Goal: Find specific page/section: Find specific page/section

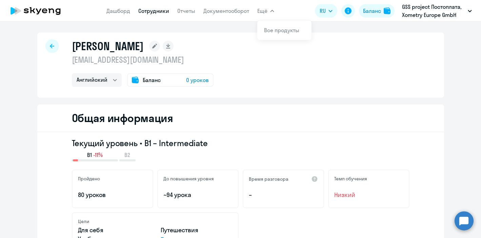
select select "english"
click at [452, 16] on p "GSS project Постоплата, Xometry Europe GmbH" at bounding box center [433, 11] width 63 height 16
click at [438, 17] on p "GSS project Постоплата, Xometry Europe GmbH" at bounding box center [433, 11] width 63 height 16
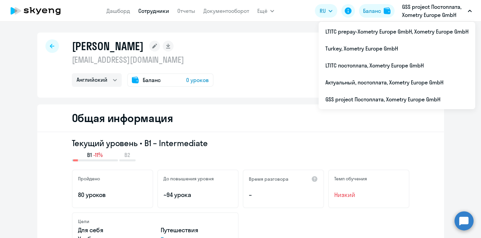
click at [423, 18] on p "GSS project Постоплата, Xometry Europe GmbH" at bounding box center [433, 11] width 63 height 16
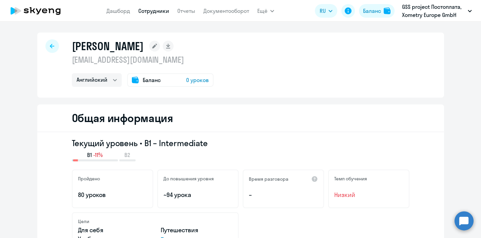
click at [462, 8] on p "GSS project Постоплата, Xometry Europe GmbH" at bounding box center [433, 11] width 63 height 16
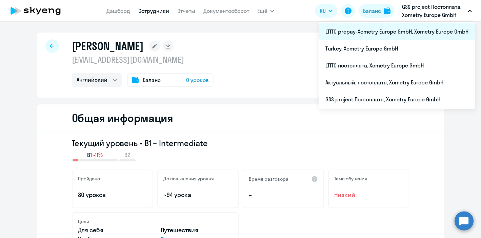
click at [397, 36] on li "LTITC prepay-Xometry Europe GmbH, Xometry Europe GmbH" at bounding box center [397, 31] width 157 height 17
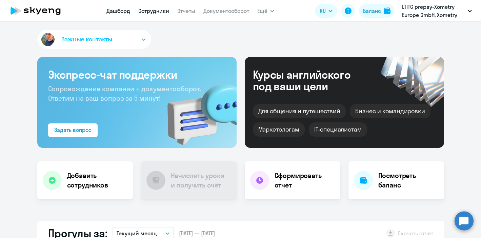
click at [147, 14] on link "Сотрудники" at bounding box center [153, 10] width 31 height 7
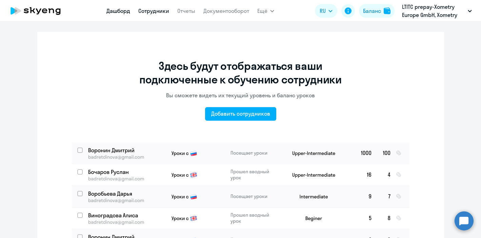
click at [119, 12] on link "Дашборд" at bounding box center [118, 10] width 24 height 7
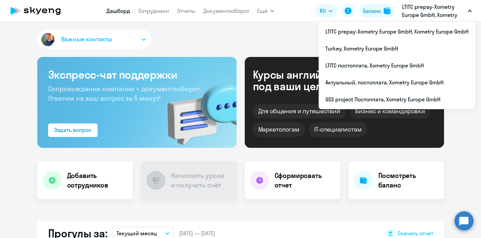
click at [440, 9] on p "LTITC prepay-Xometry Europe GmbH, Xometry Europe GmbH" at bounding box center [433, 11] width 63 height 16
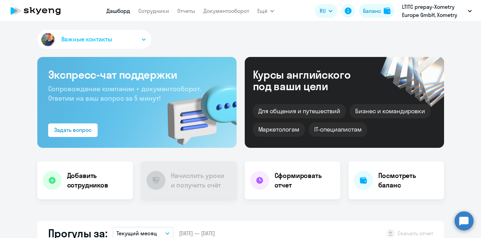
click at [440, 9] on p "LTITC prepay-Xometry Europe GmbH, Xometry Europe GmbH" at bounding box center [433, 11] width 63 height 16
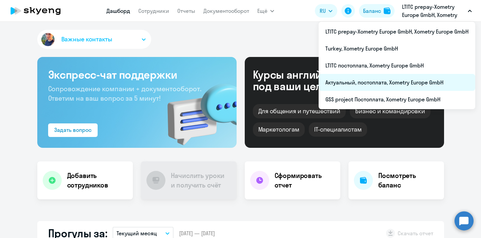
click at [390, 80] on li "Актуальный, постоплата, Xometry Europe GmbH" at bounding box center [397, 82] width 157 height 17
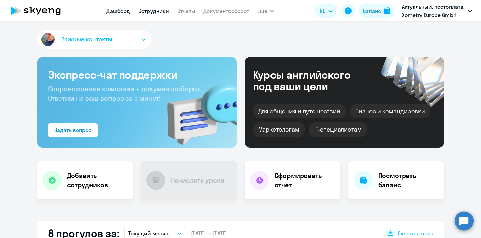
click at [157, 12] on link "Сотрудники" at bounding box center [153, 10] width 31 height 7
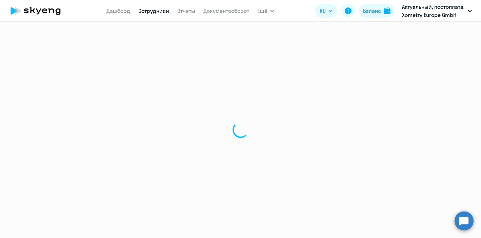
select select "30"
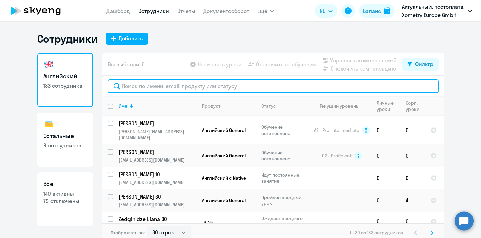
click at [136, 86] on input "text" at bounding box center [273, 86] width 331 height 14
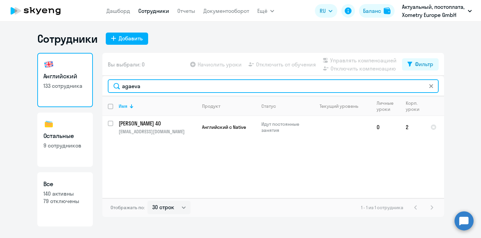
type input "agaeva"
